Goal: Task Accomplishment & Management: Manage account settings

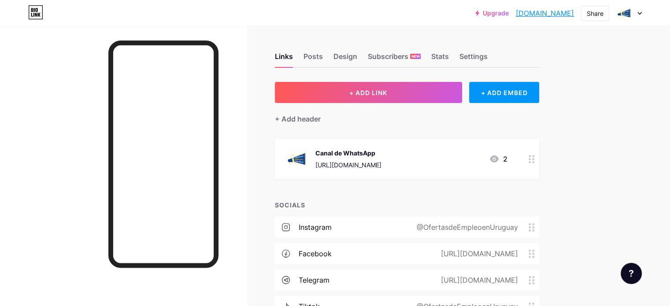
click at [515, 50] on div "Links Posts Design Subscribers NEW Stats Settings" at bounding box center [407, 52] width 264 height 31
click at [487, 54] on div "Settings" at bounding box center [473, 59] width 28 height 16
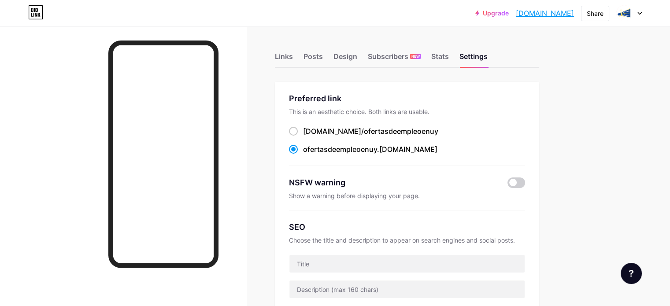
click at [635, 10] on div at bounding box center [629, 13] width 26 height 16
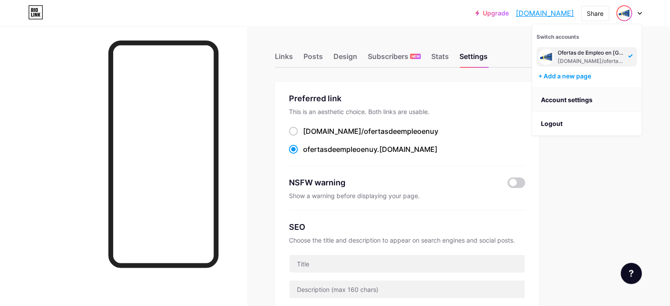
click at [592, 101] on link "Account settings" at bounding box center [586, 100] width 109 height 24
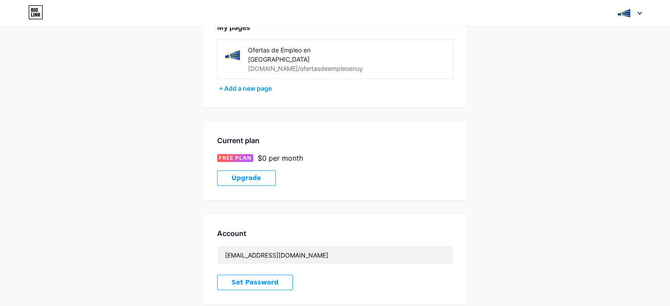
scroll to position [184, 0]
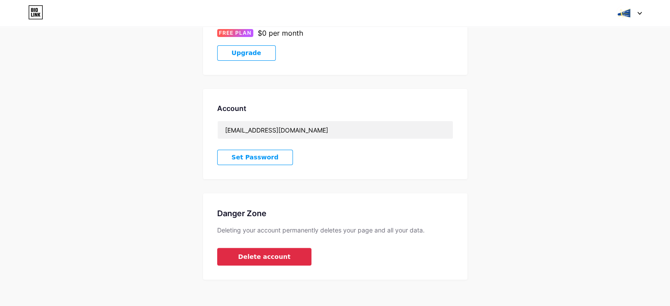
click at [292, 254] on button "Delete account" at bounding box center [264, 257] width 95 height 18
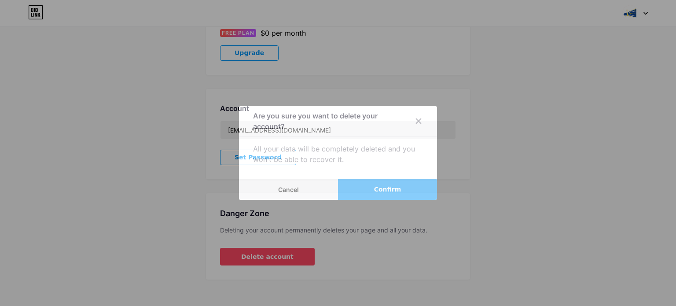
click at [372, 196] on button "Confirm" at bounding box center [387, 189] width 99 height 21
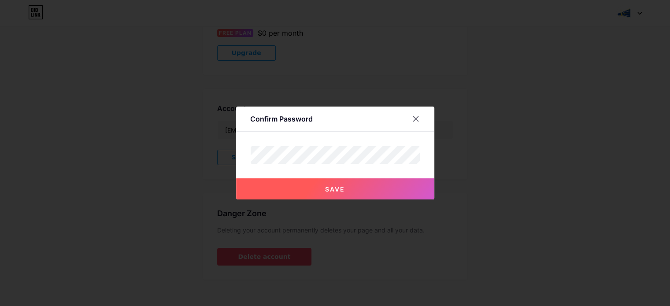
click at [341, 196] on button "Save" at bounding box center [335, 188] width 198 height 21
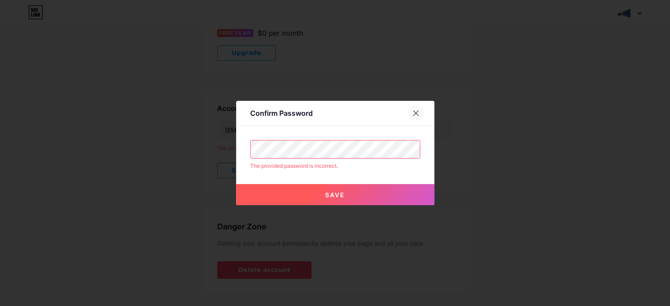
click at [420, 116] on div at bounding box center [416, 113] width 16 height 16
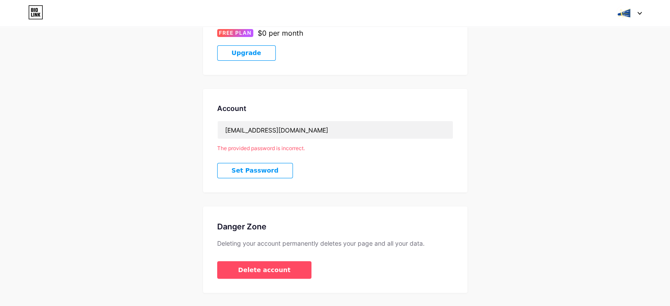
click at [227, 164] on button "Set Password" at bounding box center [255, 170] width 76 height 15
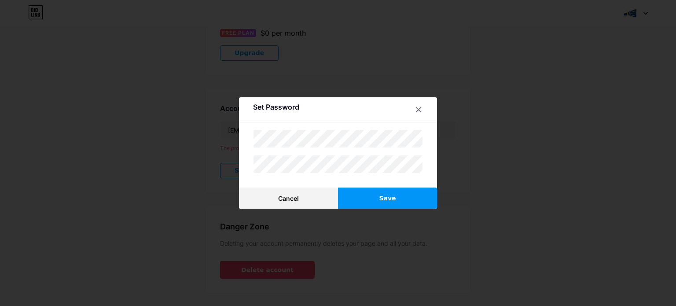
click at [398, 192] on button "Save" at bounding box center [387, 198] width 99 height 21
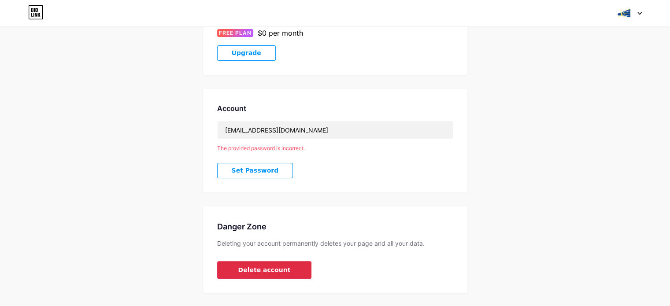
click at [275, 266] on span "Delete account" at bounding box center [264, 270] width 52 height 9
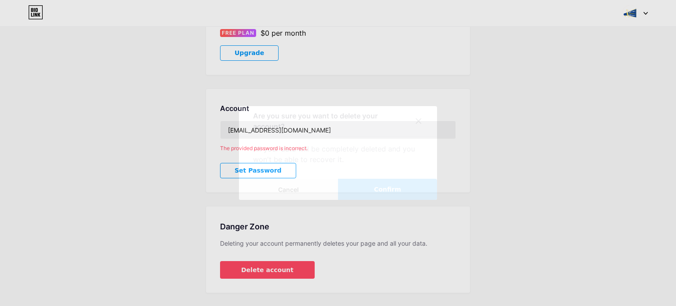
click at [359, 195] on button "Confirm" at bounding box center [387, 189] width 99 height 21
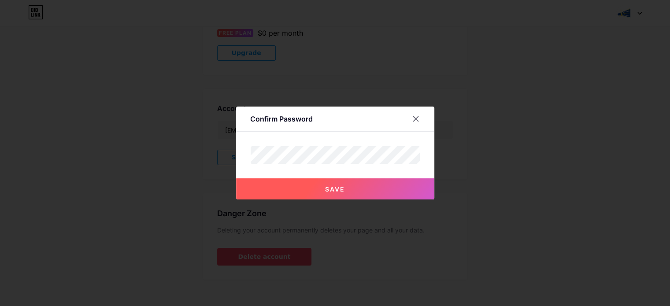
click at [333, 184] on button "Save" at bounding box center [335, 188] width 198 height 21
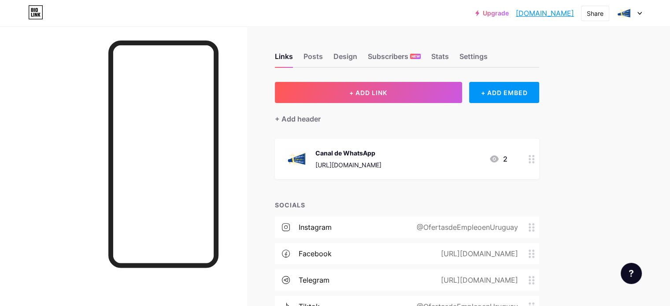
click at [35, 14] on icon at bounding box center [36, 15] width 2 height 4
click at [631, 13] on div at bounding box center [624, 13] width 16 height 16
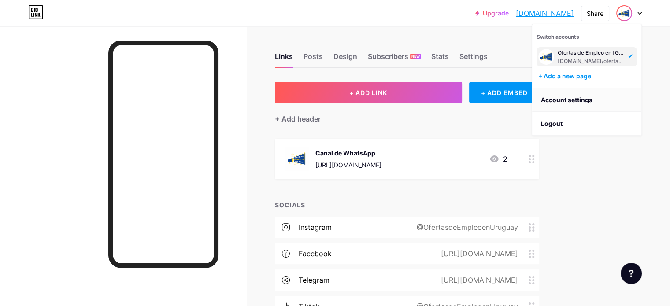
click at [569, 99] on link "Account settings" at bounding box center [586, 100] width 109 height 24
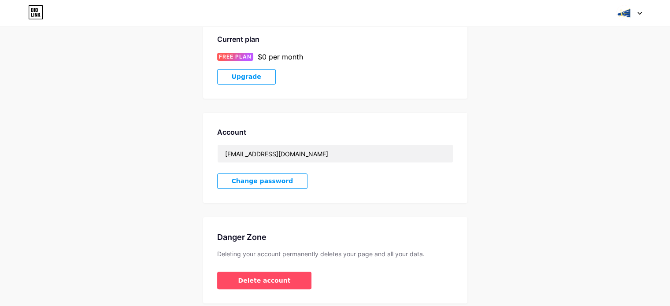
scroll to position [184, 0]
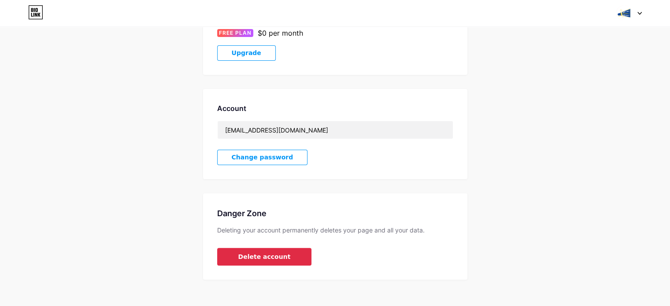
click at [255, 252] on span "Delete account" at bounding box center [264, 256] width 52 height 9
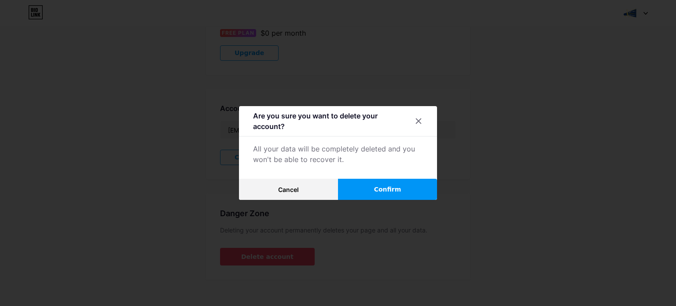
click at [351, 190] on button "Confirm" at bounding box center [387, 189] width 99 height 21
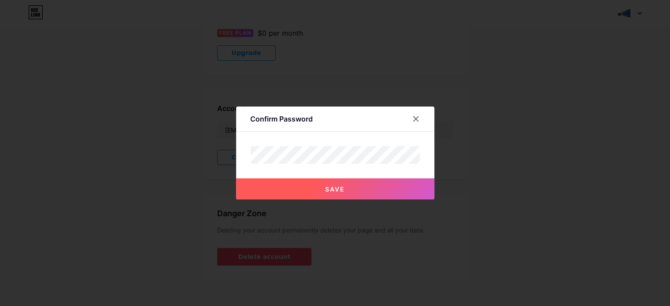
click at [330, 196] on button "Save" at bounding box center [335, 188] width 198 height 21
